Goal: Navigation & Orientation: Find specific page/section

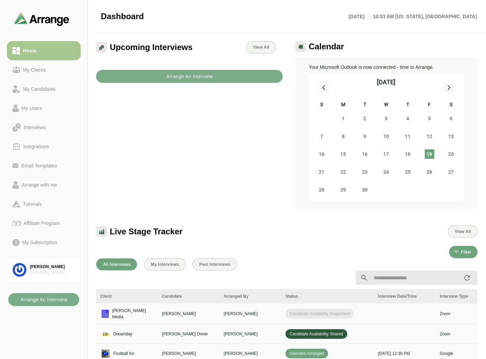
drag, startPoint x: 277, startPoint y: 314, endPoint x: 360, endPoint y: 313, distance: 83.3
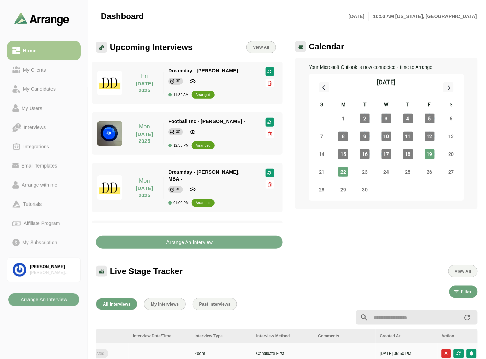
scroll to position [0, 179]
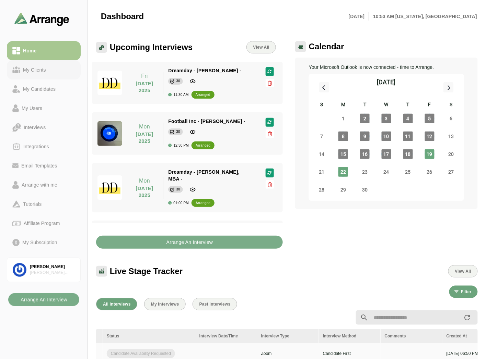
click at [40, 71] on div "My Clients" at bounding box center [34, 70] width 28 height 8
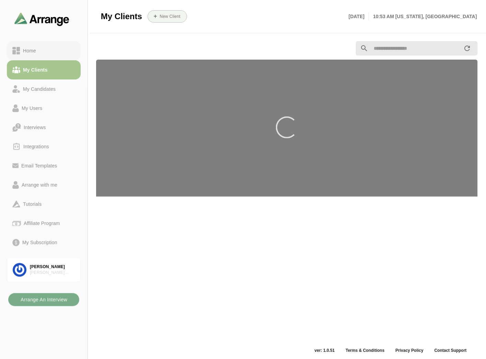
click at [46, 54] on div "Home" at bounding box center [43, 51] width 63 height 8
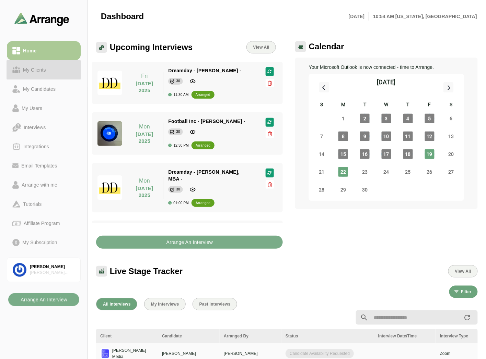
drag, startPoint x: 48, startPoint y: 74, endPoint x: 47, endPoint y: 54, distance: 20.3
click at [48, 74] on link "My Clients" at bounding box center [44, 69] width 74 height 19
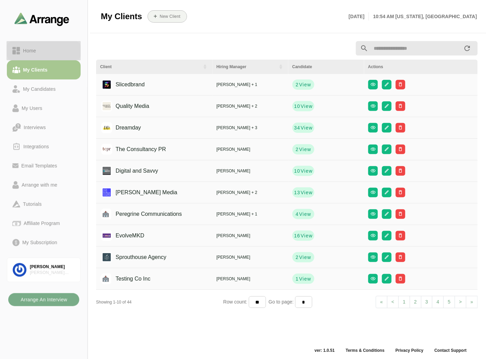
click at [47, 52] on div "Home" at bounding box center [43, 51] width 63 height 8
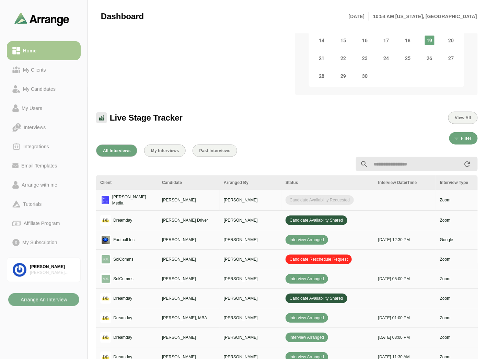
scroll to position [114, 0]
